Goal: Transaction & Acquisition: Subscribe to service/newsletter

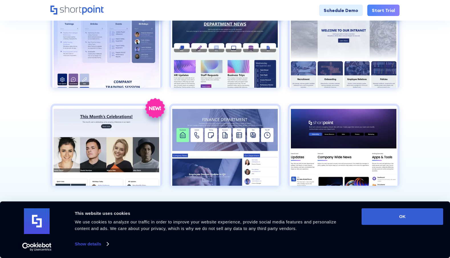
scroll to position [789, 0]
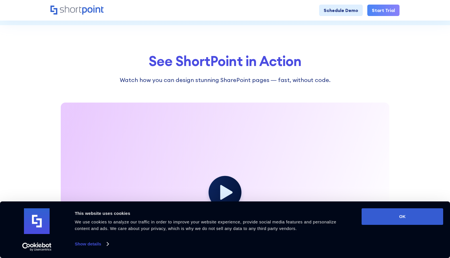
click at [227, 198] on circle at bounding box center [224, 192] width 33 height 33
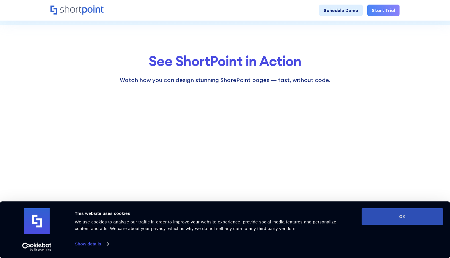
click at [409, 216] on button "OK" at bounding box center [403, 216] width 82 height 17
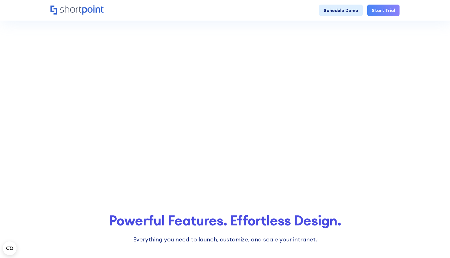
scroll to position [1155, 0]
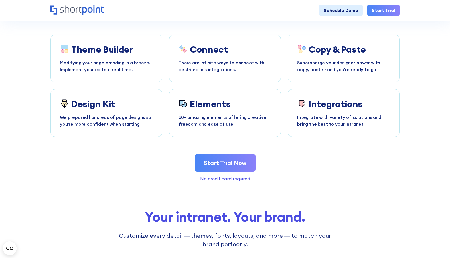
click at [386, 13] on link "Start Trial" at bounding box center [383, 10] width 32 height 11
